Goal: Task Accomplishment & Management: Use online tool/utility

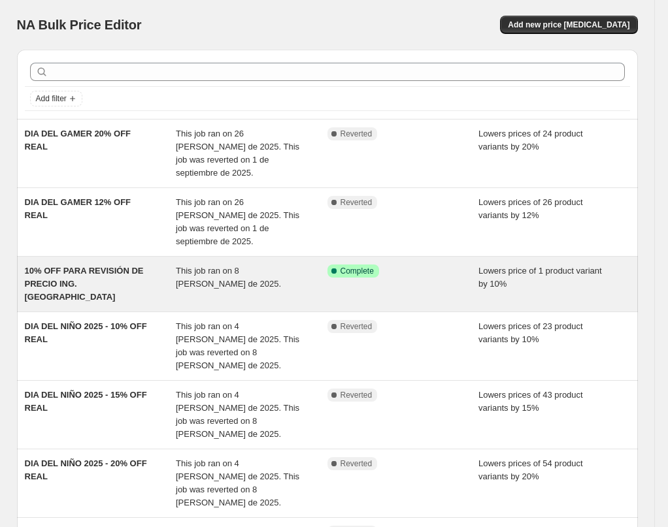
click at [256, 266] on span "This job ran on 8 [PERSON_NAME] de 2025." at bounding box center [228, 277] width 105 height 23
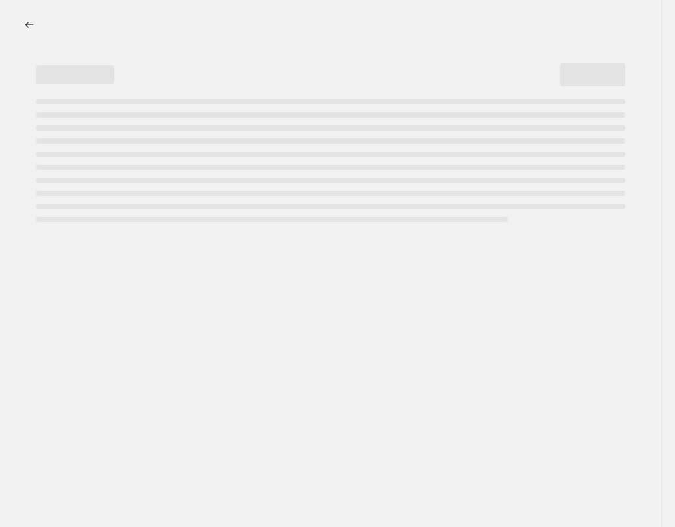
select select "percentage"
select select "no_change"
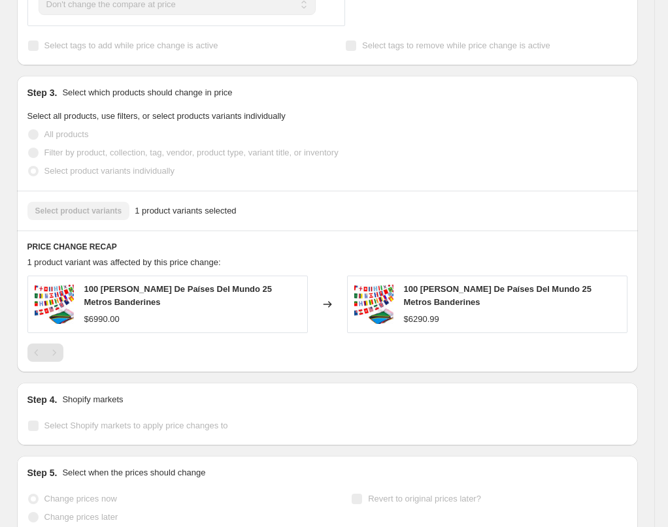
click at [120, 316] on div "$6990.00" at bounding box center [101, 319] width 35 height 13
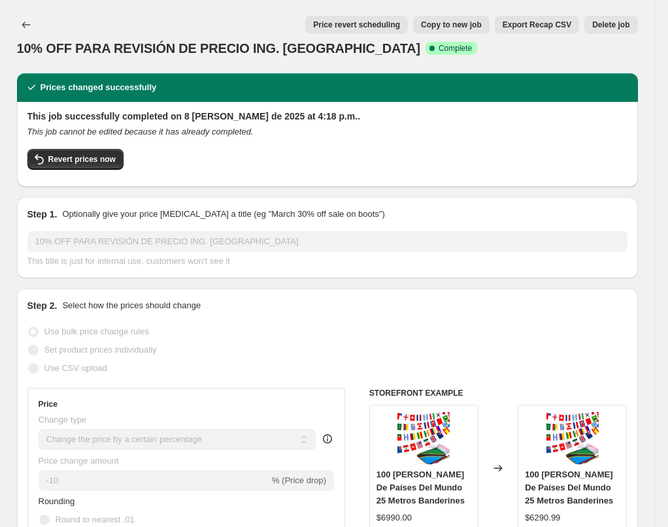
click at [450, 25] on span "Copy to new job" at bounding box center [451, 25] width 61 height 10
select select "percentage"
select select "no_change"
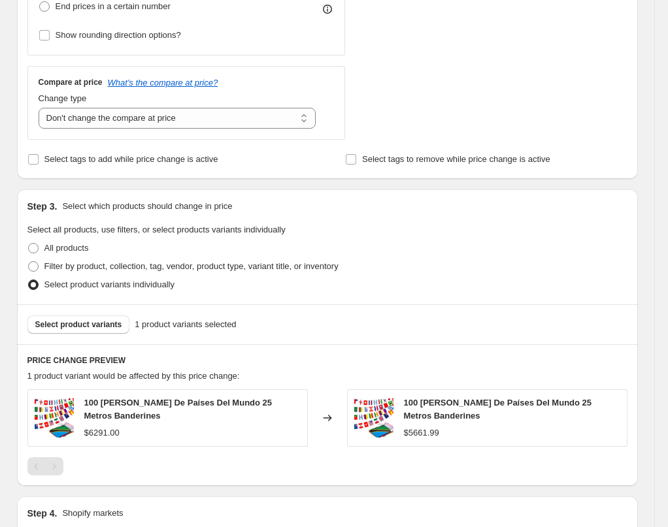
scroll to position [421, 0]
click at [121, 391] on div "100 Banderas De Países Del Mundo 25 Metros Banderines $6291.00" at bounding box center [167, 419] width 280 height 58
click at [118, 322] on span "Select product variants" at bounding box center [78, 325] width 87 height 10
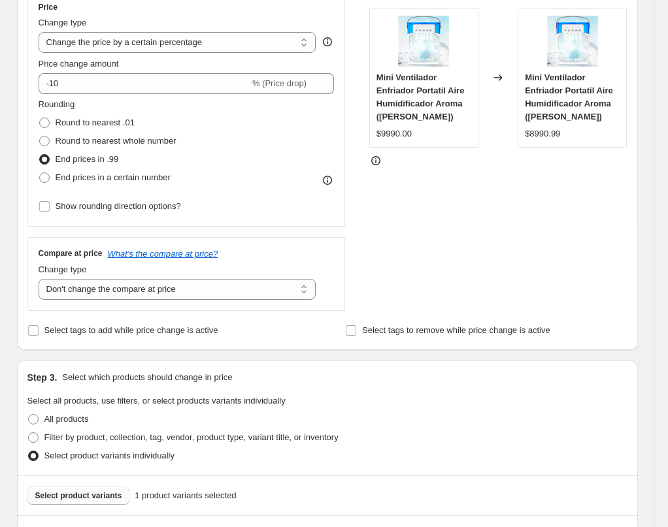
scroll to position [222, 0]
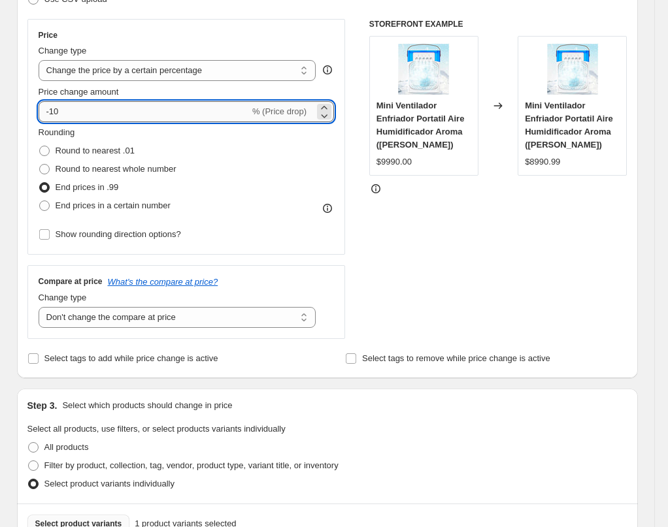
click at [84, 114] on input "-10" at bounding box center [144, 111] width 211 height 21
type input "-1"
type input "-32"
click at [387, 260] on div "STOREFRONT EXAMPLE Mini Ventilador Enfriador Portatil Aire Humidificador Aroma …" at bounding box center [498, 179] width 258 height 320
click at [85, 109] on input "-32" at bounding box center [144, 111] width 211 height 21
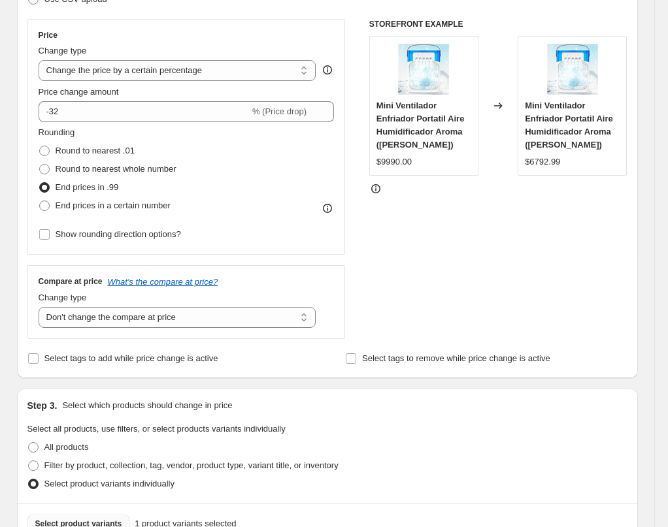
click at [547, 235] on div "STOREFRONT EXAMPLE Mini Ventilador Enfriador Portatil Aire Humidificador Aroma …" at bounding box center [498, 179] width 258 height 320
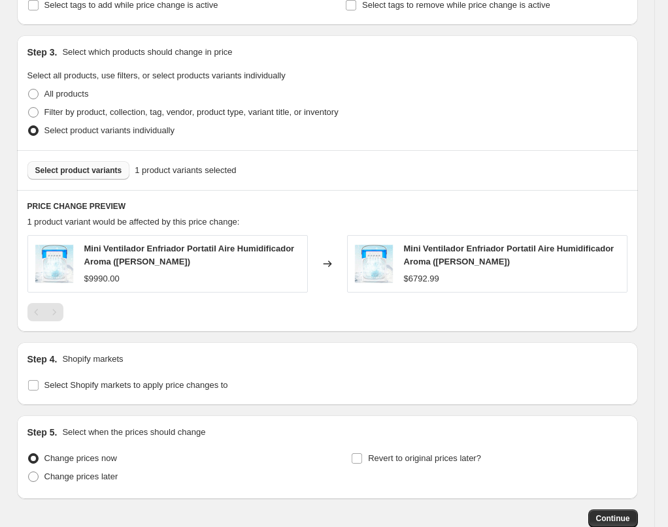
scroll to position [656, 0]
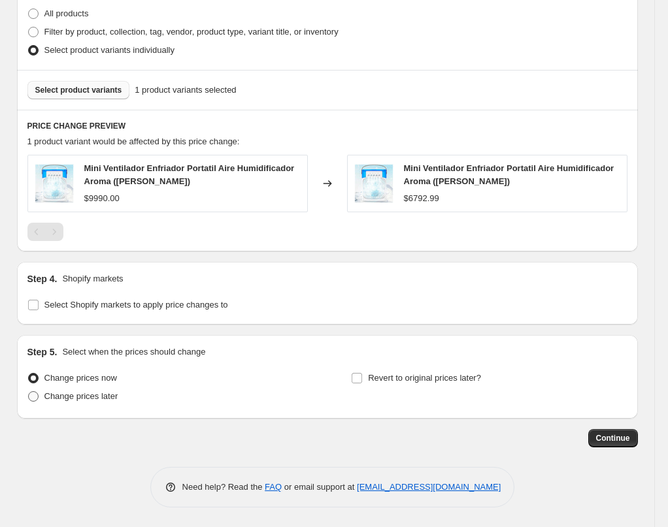
click at [71, 395] on span "Change prices later" at bounding box center [81, 396] width 74 height 10
click at [29, 392] on input "Change prices later" at bounding box center [28, 391] width 1 height 1
radio input "true"
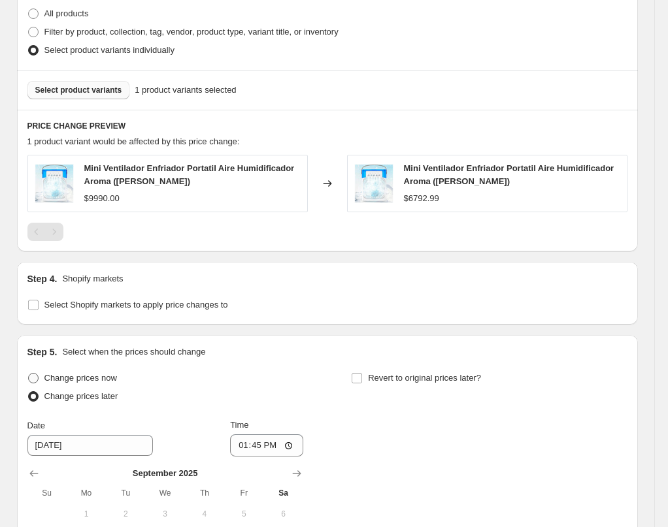
click at [71, 371] on label "Change prices now" at bounding box center [72, 378] width 90 height 18
click at [29, 373] on input "Change prices now" at bounding box center [28, 373] width 1 height 1
radio input "true"
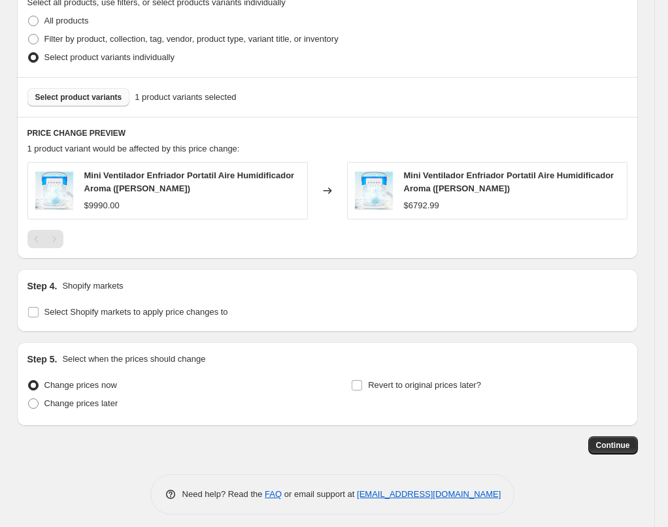
scroll to position [648, 0]
click at [602, 447] on span "Continue" at bounding box center [613, 446] width 34 height 10
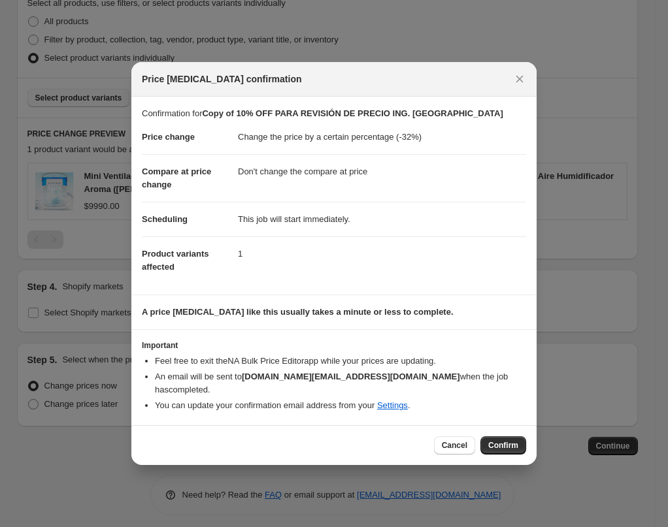
click at [451, 451] on div "Cancel Confirm" at bounding box center [333, 445] width 405 height 40
click at [454, 437] on button "Cancel" at bounding box center [454, 446] width 41 height 18
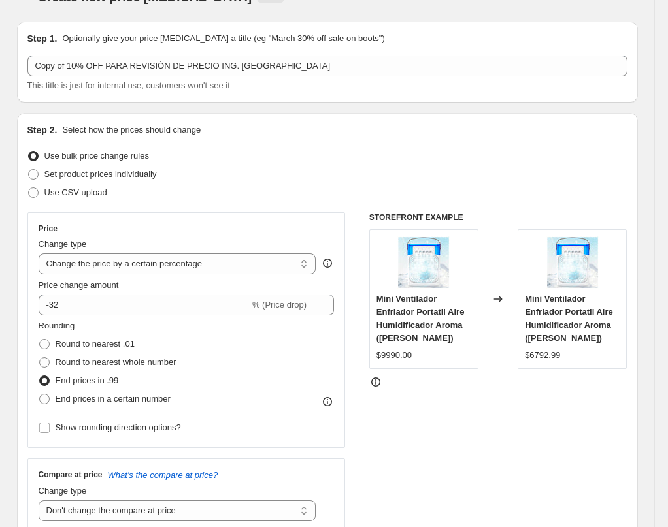
scroll to position [18, 0]
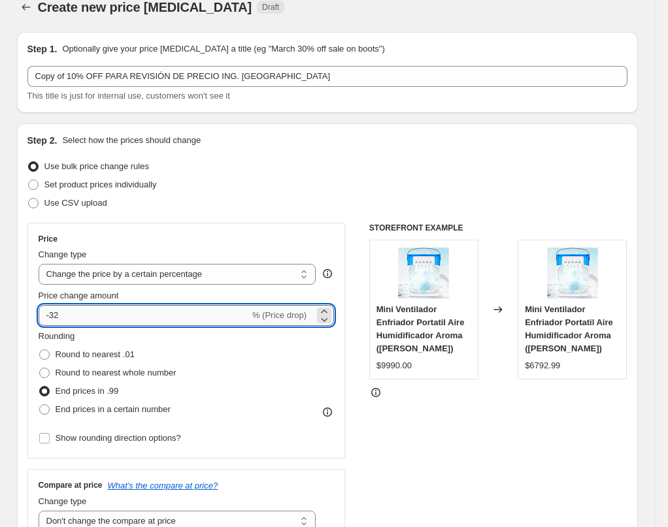
click at [75, 316] on input "-32" at bounding box center [144, 315] width 211 height 21
type input "-3"
type input "-20"
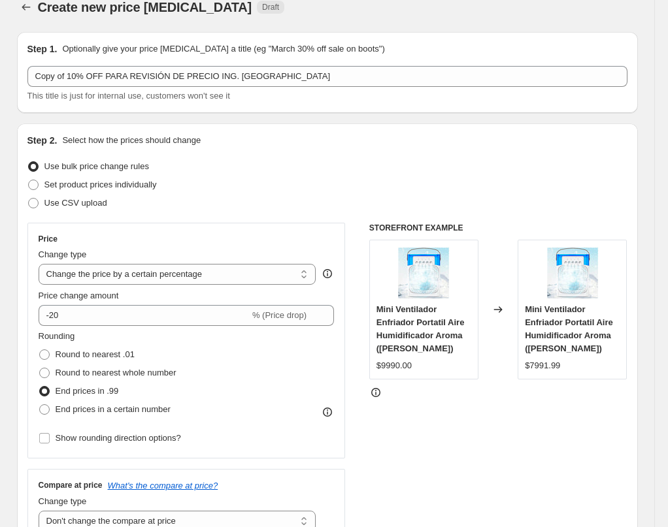
click at [444, 441] on div "STOREFRONT EXAMPLE Mini Ventilador Enfriador Portatil Aire Humidificador Aroma …" at bounding box center [498, 383] width 258 height 320
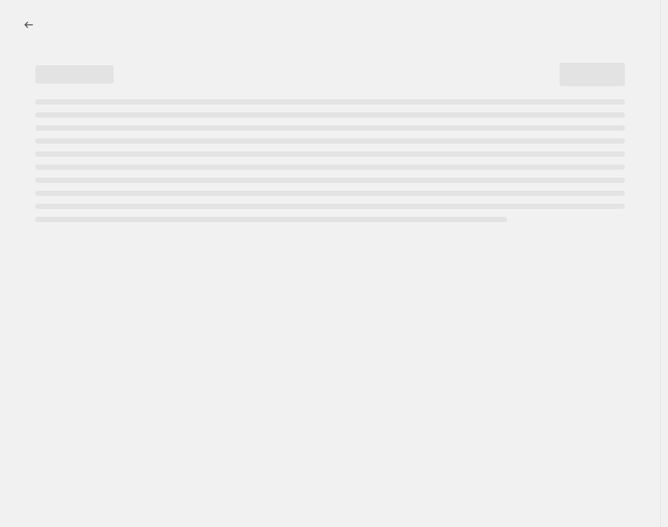
select select "percentage"
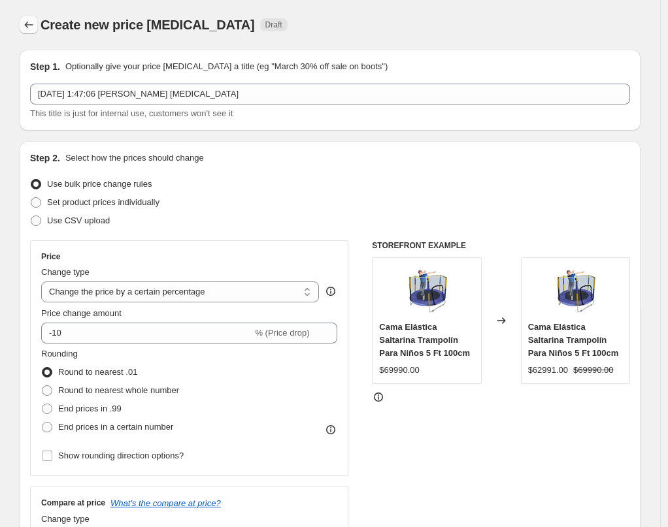
click at [31, 27] on icon "Price change jobs" at bounding box center [28, 24] width 13 height 13
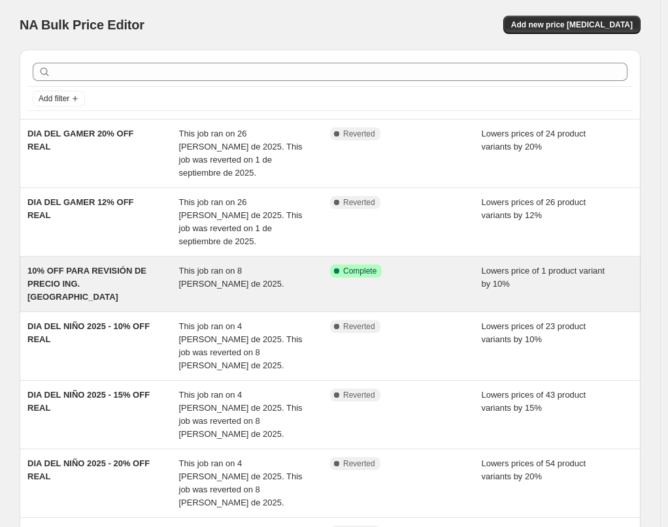
click at [130, 266] on span "10% OFF PARA REVISIÓN DE PRECIO ING. [GEOGRAPHIC_DATA]" at bounding box center [86, 284] width 119 height 36
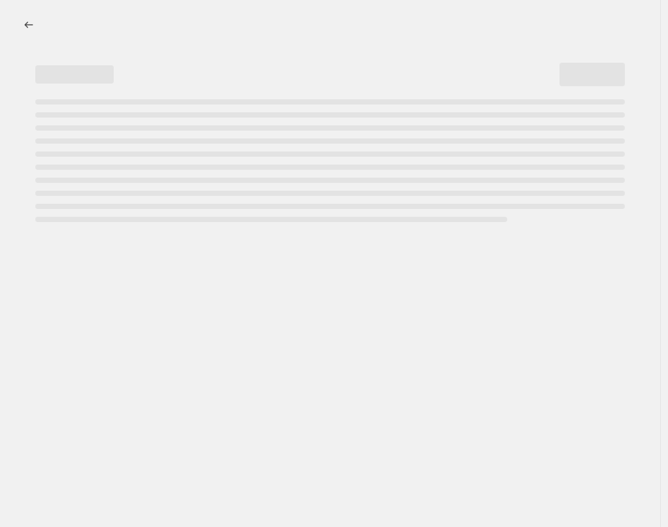
select select "percentage"
select select "no_change"
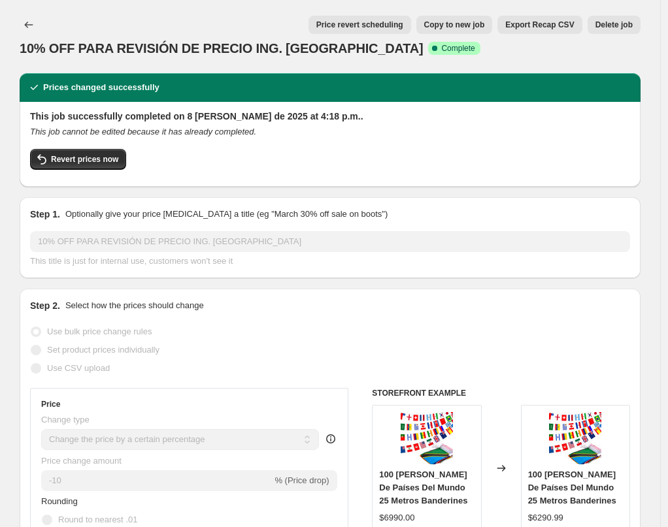
click at [440, 23] on span "Copy to new job" at bounding box center [454, 25] width 61 height 10
select select "percentage"
select select "no_change"
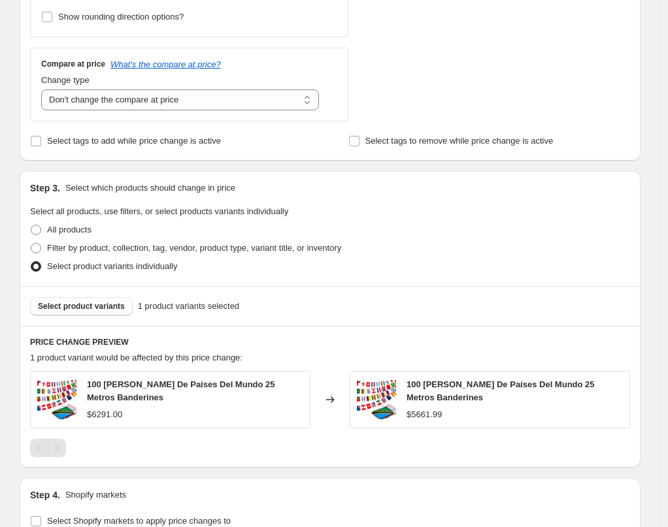
scroll to position [446, 0]
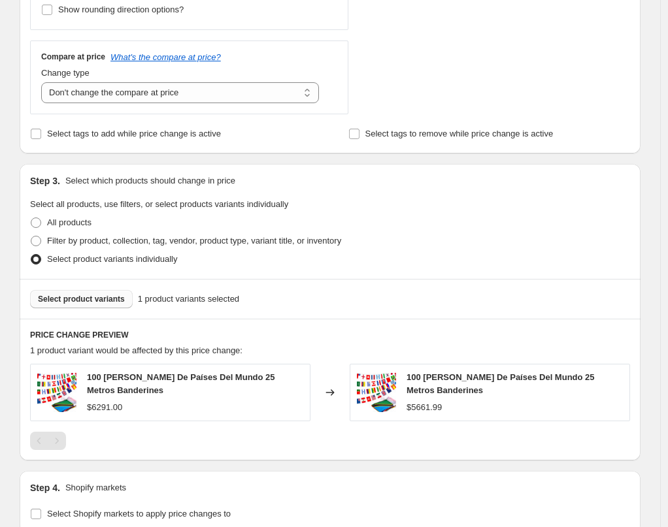
click at [87, 301] on span "Select product variants" at bounding box center [81, 299] width 87 height 10
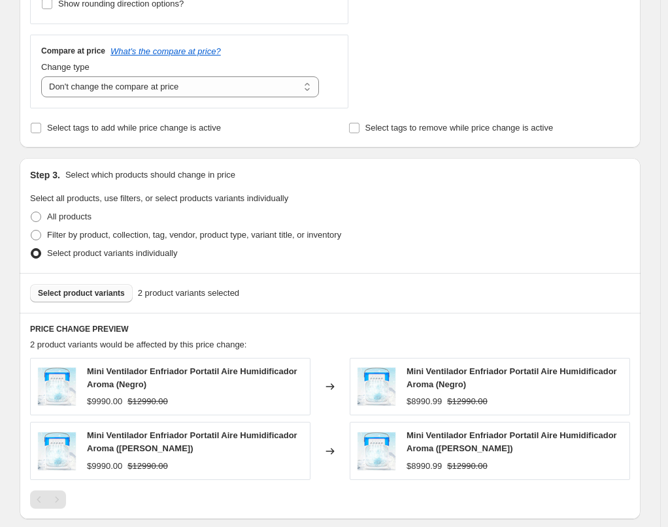
scroll to position [720, 0]
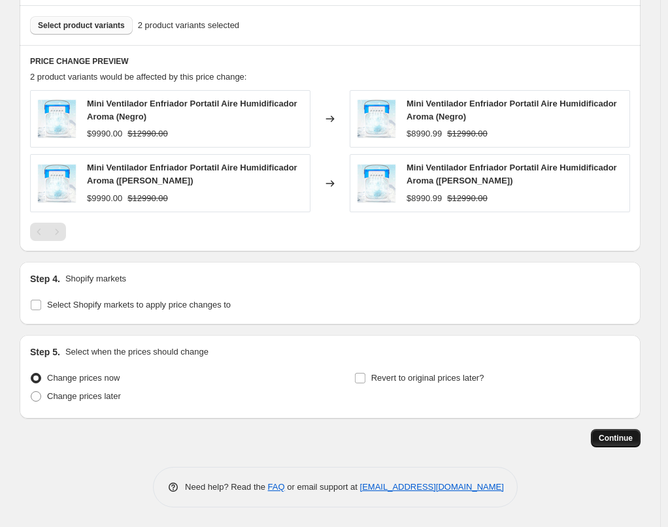
click at [615, 439] on span "Continue" at bounding box center [616, 438] width 34 height 10
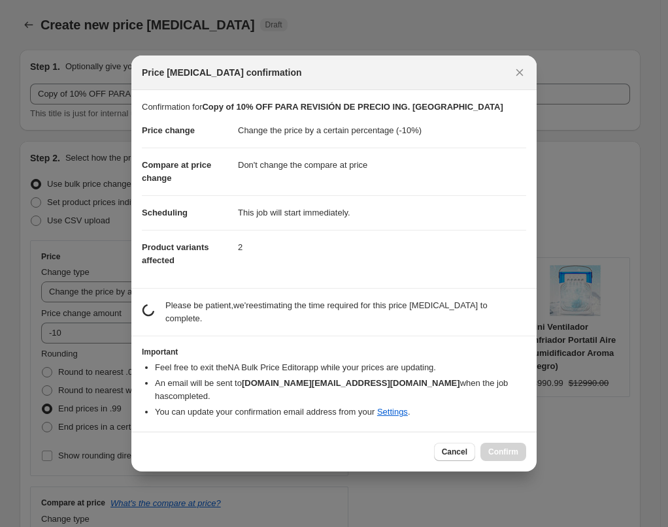
scroll to position [0, 0]
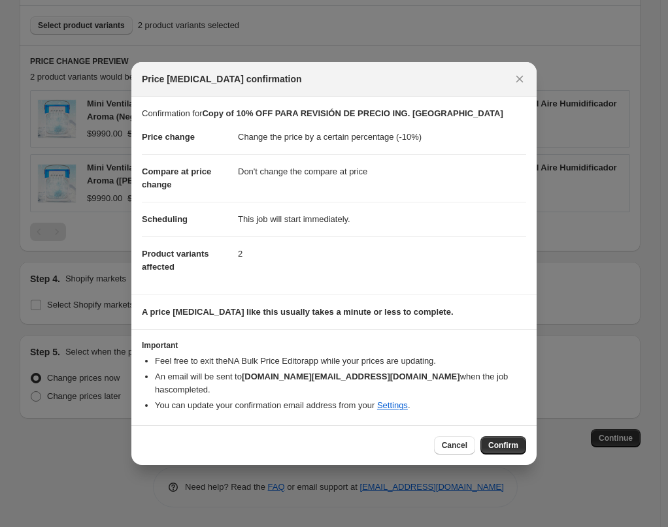
drag, startPoint x: 495, startPoint y: 442, endPoint x: 503, endPoint y: 446, distance: 8.5
click at [495, 442] on span "Confirm" at bounding box center [503, 446] width 30 height 10
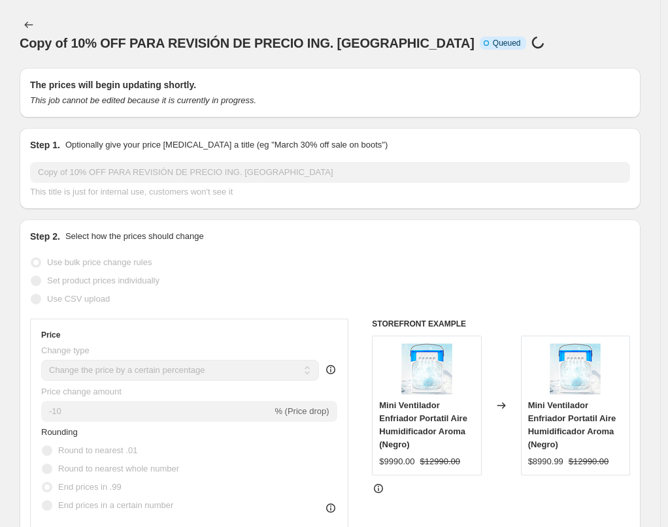
scroll to position [720, 0]
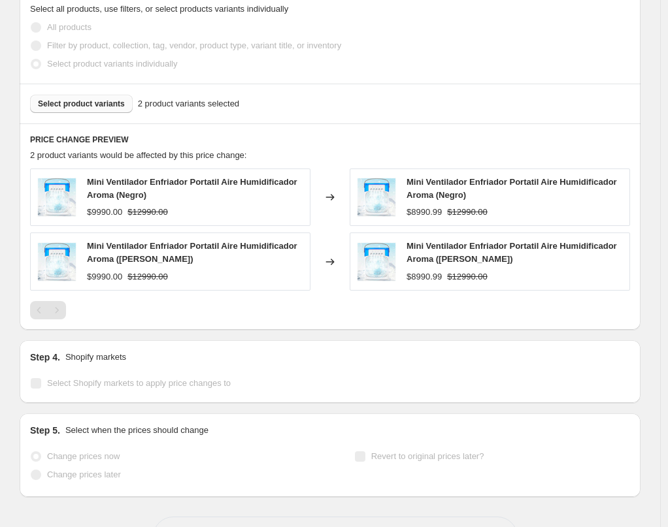
select select "percentage"
select select "no_change"
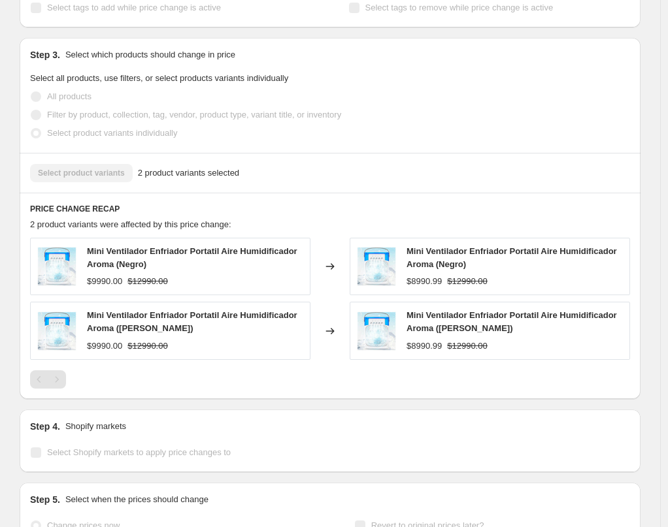
scroll to position [0, 0]
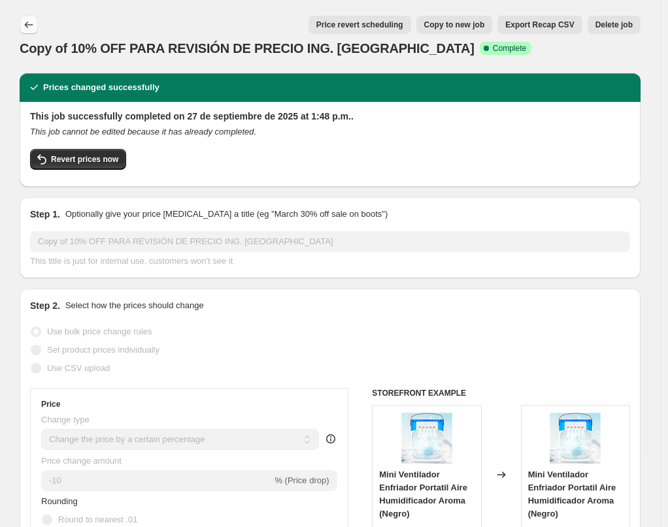
click at [35, 25] on icon "Price change jobs" at bounding box center [28, 24] width 13 height 13
